Goal: Connect with others: Establish contact or relationships with other users

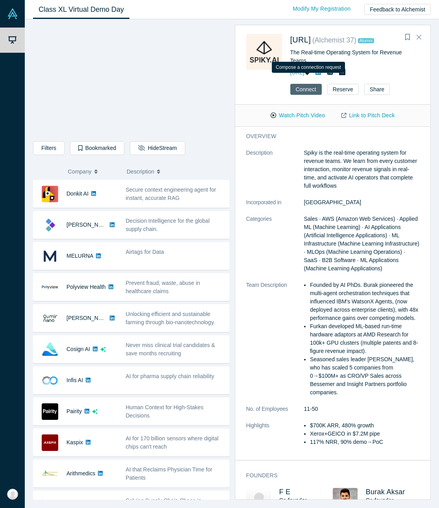
click at [291, 84] on button "Connect" at bounding box center [305, 89] width 31 height 11
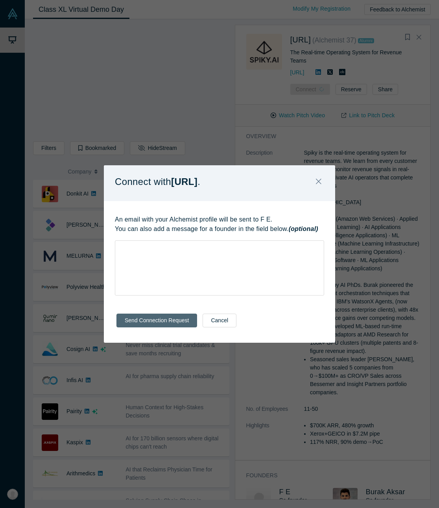
click at [158, 310] on button "Send Connection Request" at bounding box center [156, 321] width 81 height 14
